Goal: Information Seeking & Learning: Learn about a topic

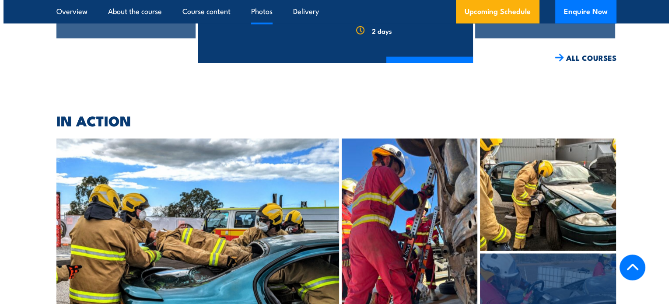
scroll to position [2013, 0]
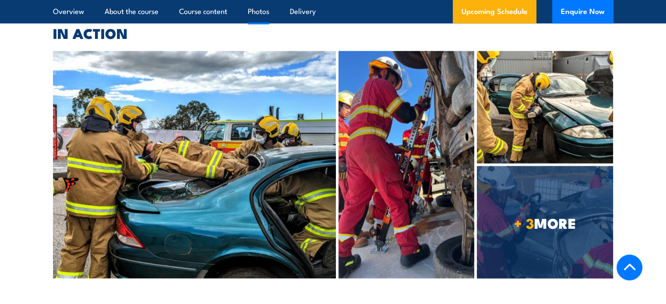
click at [421, 169] on img at bounding box center [406, 165] width 136 height 228
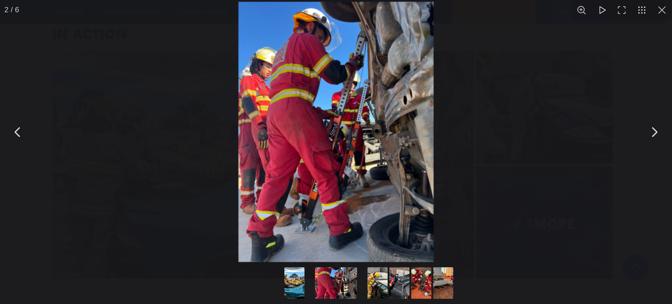
click at [653, 122] on button "You can close this modal content with the ESC key" at bounding box center [654, 132] width 22 height 22
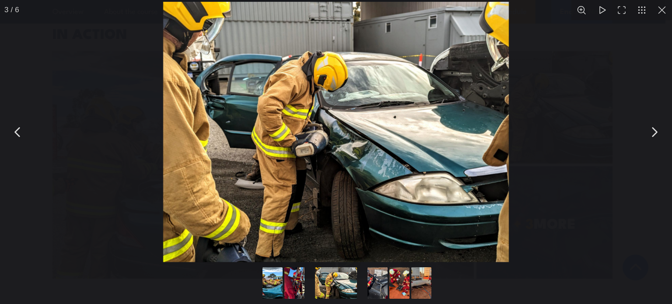
click at [653, 122] on button "You can close this modal content with the ESC key" at bounding box center [654, 132] width 22 height 22
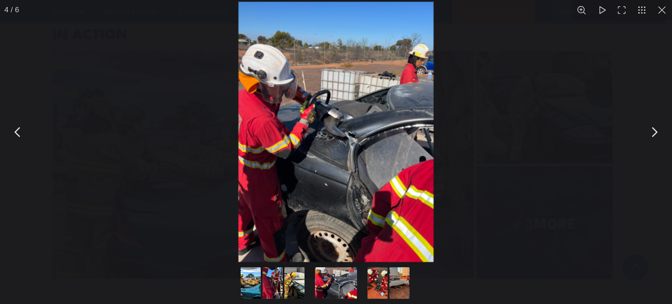
click at [653, 122] on button "You can close this modal content with the ESC key" at bounding box center [654, 132] width 22 height 22
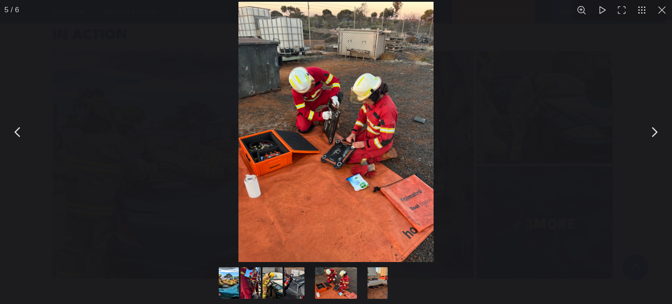
click at [653, 122] on button "You can close this modal content with the ESC key" at bounding box center [654, 132] width 22 height 22
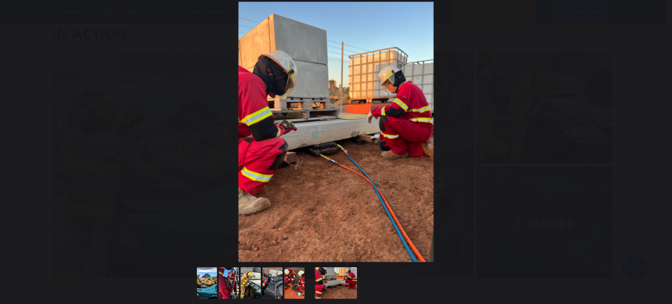
click at [653, 122] on button "You can close this modal content with the ESC key" at bounding box center [654, 132] width 22 height 22
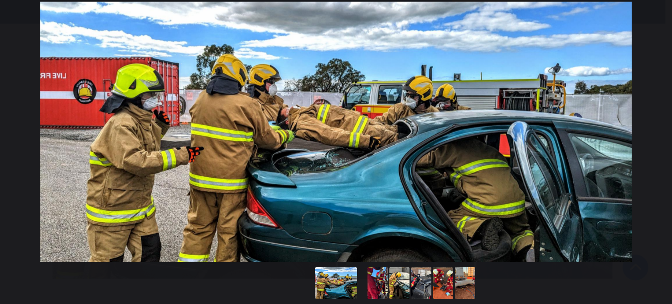
click at [653, 122] on button "You can close this modal content with the ESC key" at bounding box center [654, 132] width 22 height 22
